Goal: Task Accomplishment & Management: Complete application form

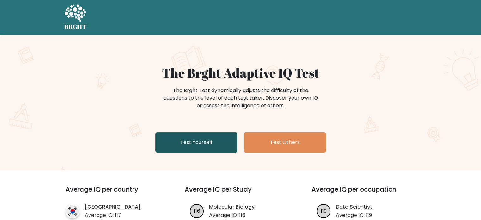
click at [224, 144] on link "Test Yourself" at bounding box center [196, 142] width 82 height 20
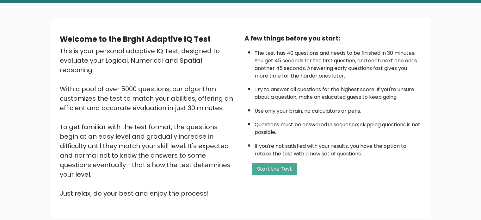
scroll to position [63, 0]
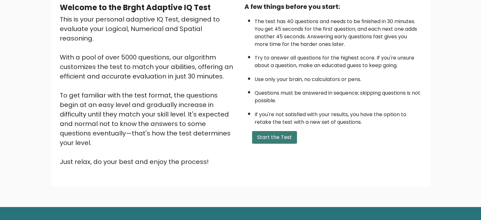
click at [275, 137] on button "Start the Test" at bounding box center [274, 137] width 45 height 13
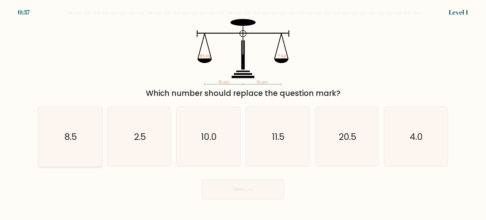
click at [96, 127] on icon "8.5" at bounding box center [69, 136] width 59 height 59
click at [243, 113] on input "a. 8.5" at bounding box center [243, 111] width 0 height 3
radio input "true"
click at [274, 182] on button "Next" at bounding box center [243, 189] width 82 height 20
click at [240, 192] on button "Next" at bounding box center [243, 189] width 82 height 20
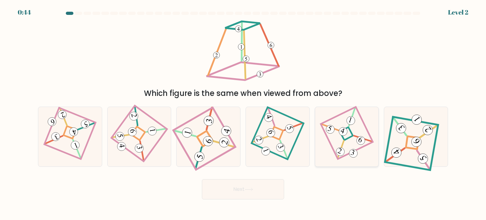
click at [336, 123] on icon at bounding box center [346, 137] width 41 height 48
click at [243, 113] on input "e." at bounding box center [243, 111] width 0 height 3
radio input "true"
click at [352, 134] on 274 at bounding box center [346, 133] width 13 height 13
click at [243, 113] on input "e." at bounding box center [243, 111] width 0 height 3
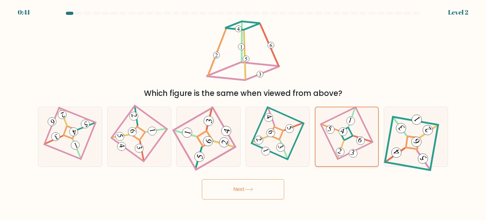
click at [352, 134] on 274 at bounding box center [346, 133] width 13 height 13
click at [243, 113] on input "e." at bounding box center [243, 111] width 0 height 3
click at [263, 188] on button "Next" at bounding box center [243, 189] width 82 height 20
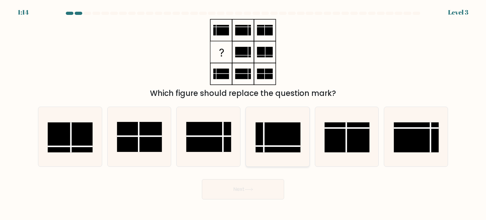
click at [290, 140] on rect at bounding box center [277, 137] width 45 height 30
click at [243, 113] on input "d." at bounding box center [243, 111] width 0 height 3
radio input "true"
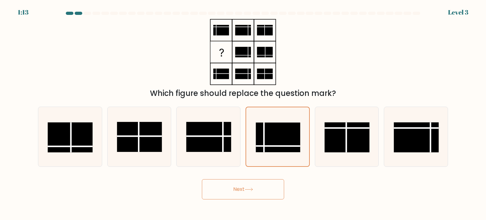
click at [254, 179] on button "Next" at bounding box center [243, 189] width 82 height 20
click at [254, 184] on button "Next" at bounding box center [243, 189] width 82 height 20
click at [253, 192] on button "Next" at bounding box center [243, 189] width 82 height 20
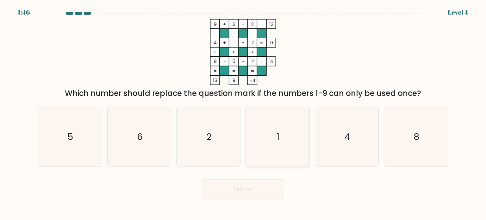
click at [276, 121] on icon "1" at bounding box center [277, 136] width 59 height 59
click at [243, 113] on input "d. 1" at bounding box center [243, 111] width 0 height 3
radio input "true"
click at [243, 188] on button "Next" at bounding box center [243, 189] width 82 height 20
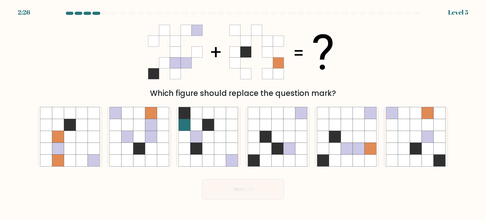
drag, startPoint x: 243, startPoint y: 189, endPoint x: 210, endPoint y: 76, distance: 117.4
click at [317, 134] on icon at bounding box center [323, 137] width 12 height 12
click at [243, 113] on input "e." at bounding box center [243, 111] width 0 height 3
radio input "true"
click at [276, 190] on button "Next" at bounding box center [243, 189] width 82 height 20
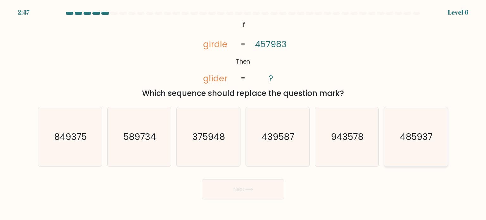
click at [403, 139] on text "485937" at bounding box center [416, 136] width 33 height 13
click at [243, 113] on input "f. 485937" at bounding box center [243, 111] width 0 height 3
radio input "true"
click at [244, 183] on button "Next" at bounding box center [243, 189] width 82 height 20
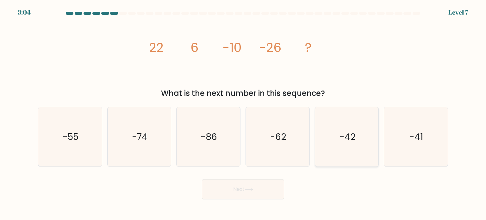
click at [339, 149] on icon "-42" at bounding box center [346, 136] width 59 height 59
click at [243, 113] on input "e. -42" at bounding box center [243, 111] width 0 height 3
radio input "true"
click at [264, 194] on button "Next" at bounding box center [243, 189] width 82 height 20
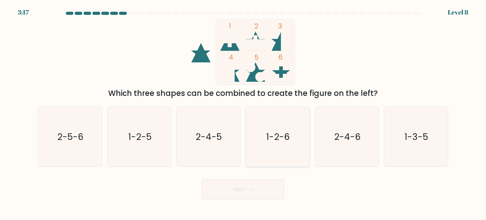
click at [282, 118] on icon "1-2-6" at bounding box center [277, 136] width 59 height 59
click at [243, 113] on input "d. 1-2-6" at bounding box center [243, 111] width 0 height 3
radio input "true"
click at [256, 191] on button "Next" at bounding box center [243, 189] width 82 height 20
click at [240, 187] on button "Next" at bounding box center [243, 189] width 82 height 20
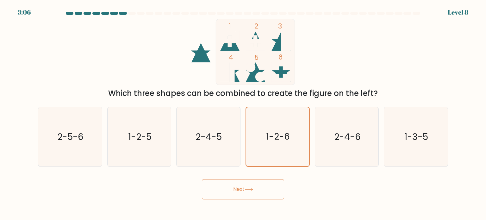
click at [261, 192] on button "Next" at bounding box center [243, 189] width 82 height 20
click at [273, 121] on icon "1-2-6" at bounding box center [277, 136] width 59 height 59
click at [243, 113] on input "d. 1-2-6" at bounding box center [243, 111] width 0 height 3
click at [273, 121] on icon "1-2-6" at bounding box center [277, 136] width 59 height 59
click at [243, 113] on input "d. 1-2-6" at bounding box center [243, 111] width 0 height 3
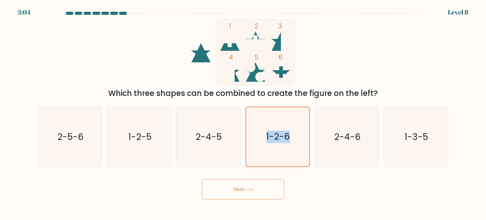
click at [273, 121] on icon "1-2-6" at bounding box center [277, 136] width 59 height 59
click at [243, 113] on input "d. 1-2-6" at bounding box center [243, 111] width 0 height 3
click at [273, 121] on icon "1-2-6" at bounding box center [277, 136] width 59 height 59
click at [243, 113] on input "d. 1-2-6" at bounding box center [243, 111] width 0 height 3
click at [283, 145] on icon "1-2-6" at bounding box center [277, 136] width 59 height 59
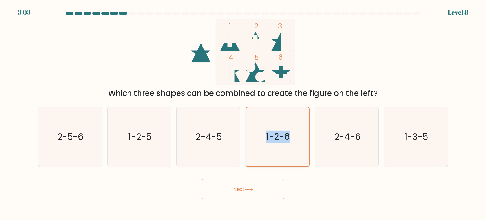
click at [243, 113] on input "d. 1-2-6" at bounding box center [243, 111] width 0 height 3
click at [253, 183] on button "Next" at bounding box center [243, 189] width 82 height 20
click at [253, 184] on button "Next" at bounding box center [243, 189] width 82 height 20
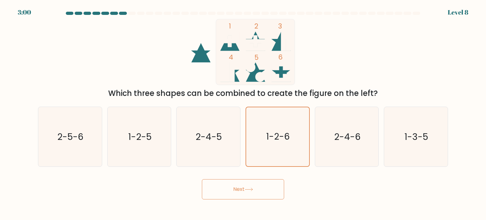
click at [253, 184] on button "Next" at bounding box center [243, 189] width 82 height 20
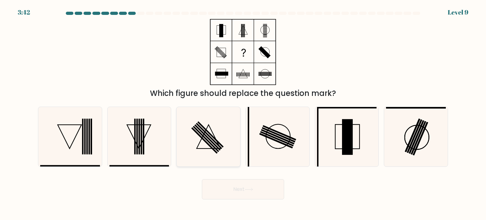
click at [201, 154] on icon at bounding box center [207, 136] width 59 height 59
click at [243, 113] on input "c." at bounding box center [243, 111] width 0 height 3
radio input "true"
click at [230, 187] on button "Next" at bounding box center [243, 189] width 82 height 20
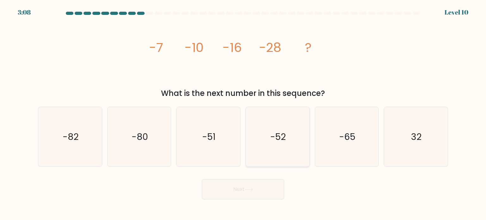
click at [261, 134] on icon "-52" at bounding box center [277, 136] width 59 height 59
click at [243, 113] on input "d. -52" at bounding box center [243, 111] width 0 height 3
radio input "true"
click at [262, 179] on button "Next" at bounding box center [243, 189] width 82 height 20
click at [249, 188] on icon at bounding box center [248, 188] width 9 height 3
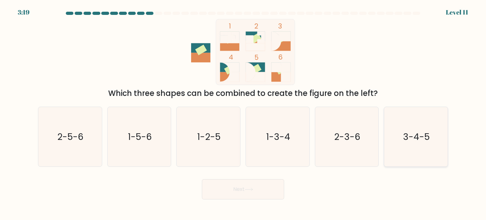
click at [411, 157] on icon "3-4-5" at bounding box center [415, 136] width 59 height 59
click at [243, 113] on input "f. 3-4-5" at bounding box center [243, 111] width 0 height 3
radio input "true"
click at [264, 187] on button "Next" at bounding box center [243, 189] width 82 height 20
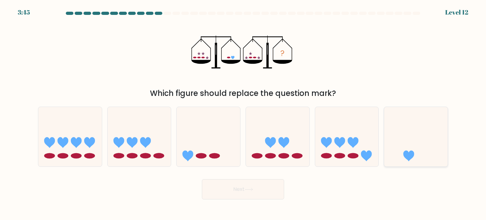
click at [409, 129] on icon at bounding box center [416, 136] width 64 height 52
click at [243, 113] on input "f." at bounding box center [243, 111] width 0 height 3
radio input "true"
drag, startPoint x: 194, startPoint y: 194, endPoint x: 273, endPoint y: 183, distance: 79.8
click at [195, 194] on div "Next" at bounding box center [242, 186] width 417 height 25
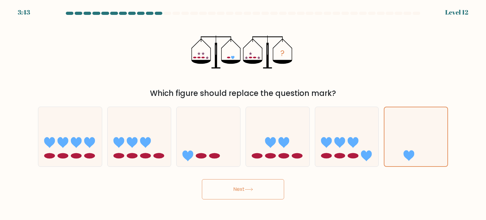
drag, startPoint x: 296, startPoint y: 181, endPoint x: 257, endPoint y: 179, distance: 39.5
click at [296, 181] on div "Next" at bounding box center [242, 186] width 417 height 25
click at [257, 179] on button "Next" at bounding box center [243, 189] width 82 height 20
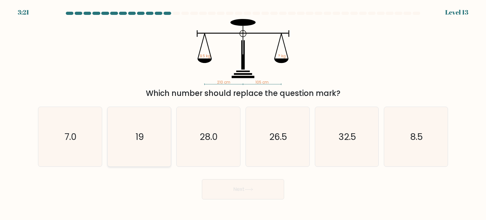
click at [155, 152] on icon "19" at bounding box center [138, 136] width 59 height 59
click at [243, 113] on input "b. 19" at bounding box center [243, 111] width 0 height 3
radio input "true"
click at [256, 195] on button "Next" at bounding box center [243, 189] width 82 height 20
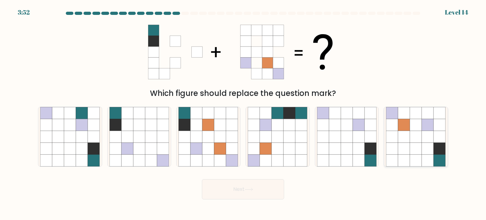
click at [410, 140] on icon at bounding box center [416, 137] width 12 height 12
click at [243, 113] on input "f." at bounding box center [243, 111] width 0 height 3
radio input "true"
click at [254, 192] on button "Next" at bounding box center [243, 189] width 82 height 20
click at [253, 192] on button "Next" at bounding box center [243, 189] width 82 height 20
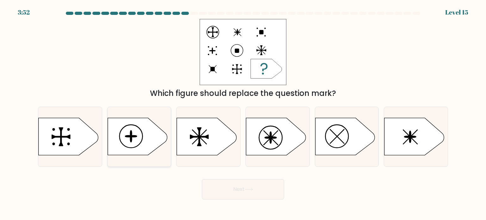
click at [133, 139] on icon at bounding box center [137, 136] width 59 height 37
click at [243, 113] on input "b." at bounding box center [243, 111] width 0 height 3
radio input "true"
click at [243, 190] on button "Next" at bounding box center [243, 189] width 82 height 20
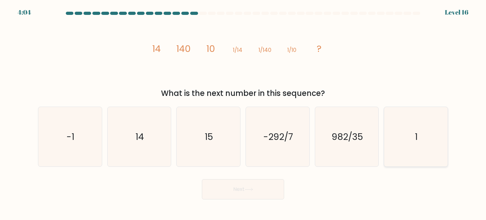
click at [397, 139] on icon "1" at bounding box center [415, 136] width 59 height 59
click at [243, 113] on input "f. 1" at bounding box center [243, 111] width 0 height 3
radio input "true"
click at [250, 185] on button "Next" at bounding box center [243, 189] width 82 height 20
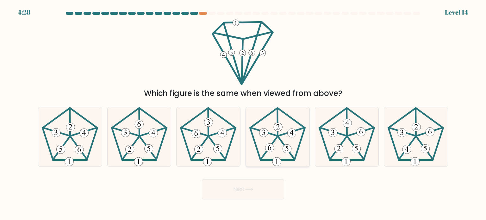
click at [287, 139] on icon at bounding box center [277, 136] width 59 height 59
click at [243, 113] on input "d." at bounding box center [243, 111] width 0 height 3
radio input "true"
click at [271, 196] on button "Next" at bounding box center [243, 189] width 82 height 20
click at [271, 193] on button "Next" at bounding box center [243, 189] width 82 height 20
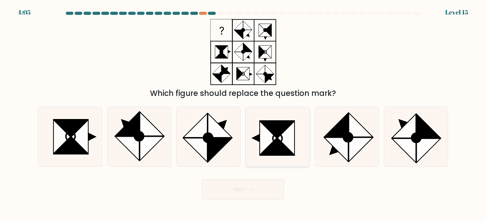
click at [295, 128] on icon at bounding box center [277, 136] width 59 height 59
click at [243, 113] on input "d." at bounding box center [243, 111] width 0 height 3
radio input "true"
click at [265, 188] on button "Next" at bounding box center [243, 189] width 82 height 20
